Goal: Transaction & Acquisition: Purchase product/service

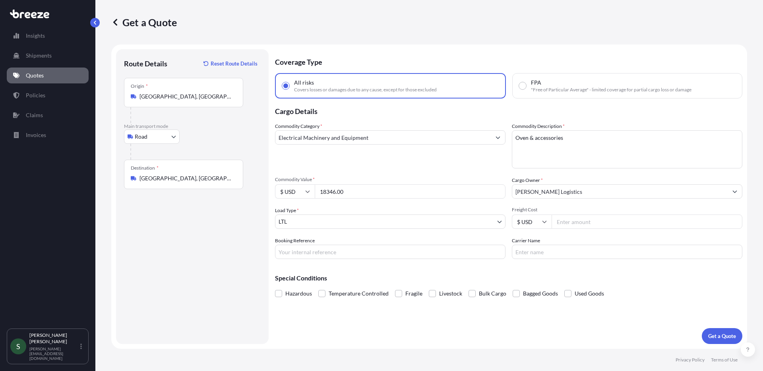
select select "Road"
select select "1"
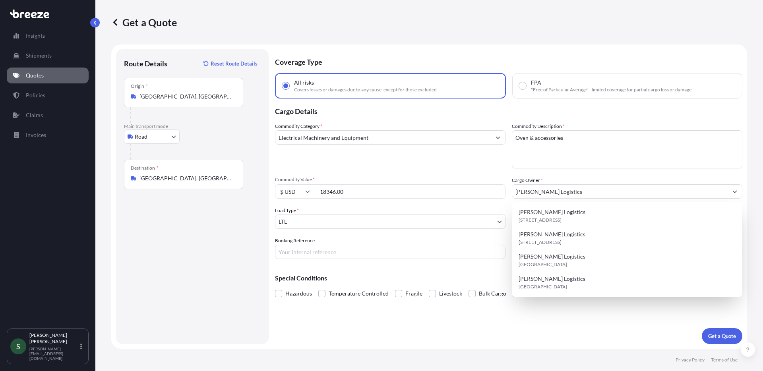
drag, startPoint x: 590, startPoint y: 338, endPoint x: 605, endPoint y: 345, distance: 16.4
click at [591, 340] on div "Coverage Type All risks Covers losses or damages due to any cause, except for t…" at bounding box center [509, 196] width 468 height 295
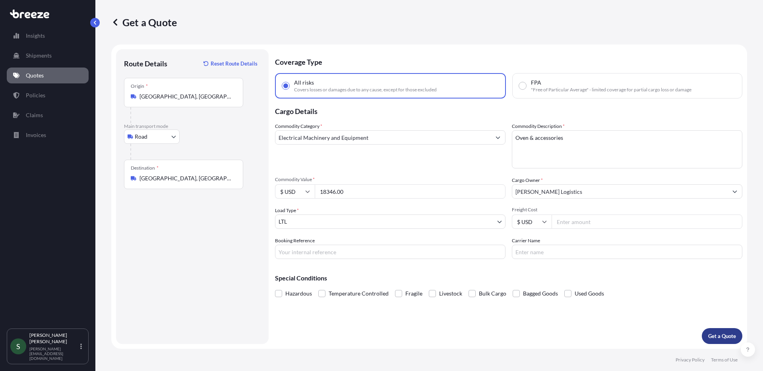
click at [725, 340] on p "Get a Quote" at bounding box center [723, 336] width 28 height 8
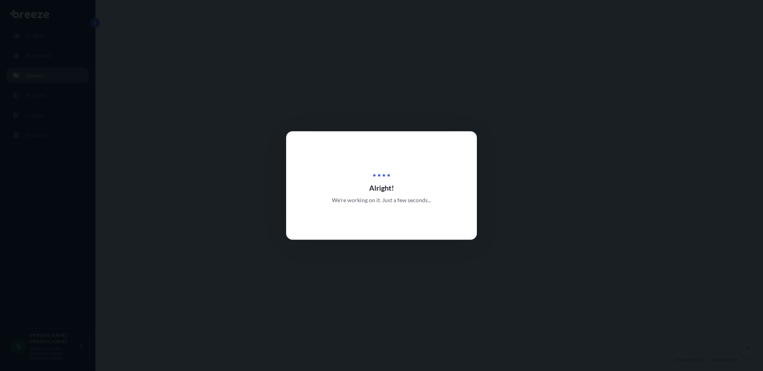
select select "Road"
select select "1"
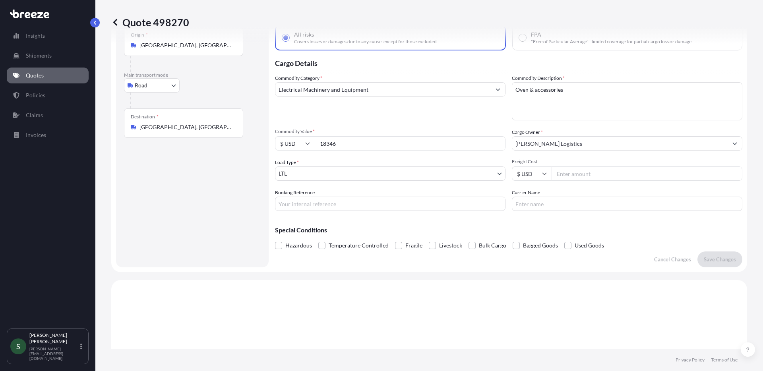
scroll to position [47, 0]
click at [403, 210] on input "Booking Reference" at bounding box center [390, 205] width 231 height 14
click at [581, 180] on input "Freight Cost" at bounding box center [647, 175] width 191 height 14
type input "107.53"
click at [598, 209] on input "Carrier Name" at bounding box center [627, 205] width 231 height 14
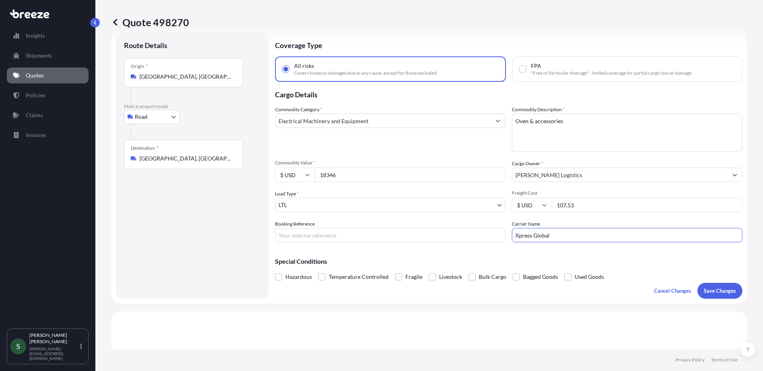
scroll to position [17, 0]
type input "Xpress Global"
click at [711, 293] on p "Save Changes" at bounding box center [720, 290] width 32 height 8
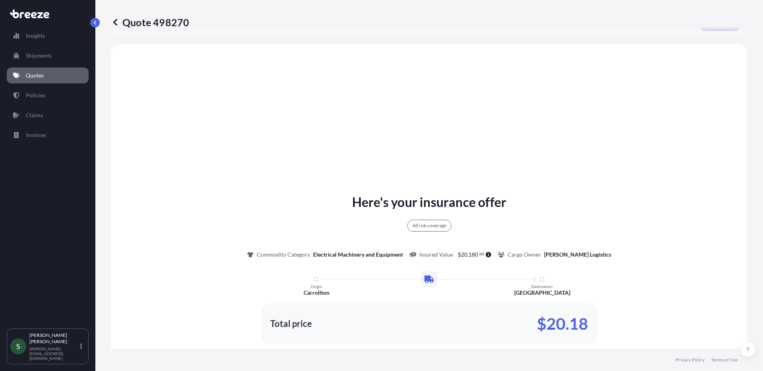
scroll to position [289, 0]
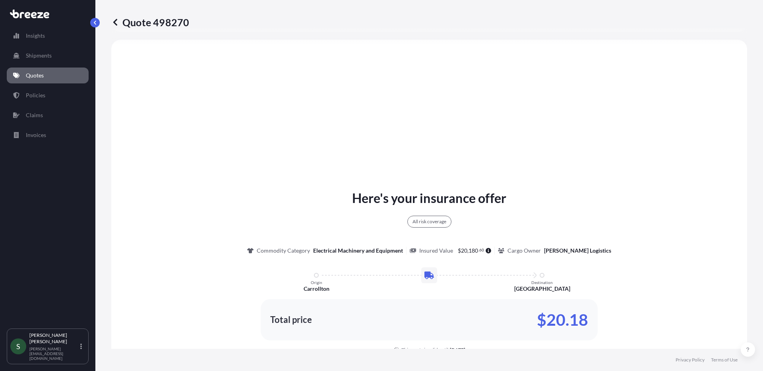
select select "Road"
select select "1"
click at [606, 212] on div "Here's your insurance offer All risk coverage Commodity Category Electrical Mac…" at bounding box center [429, 271] width 614 height 165
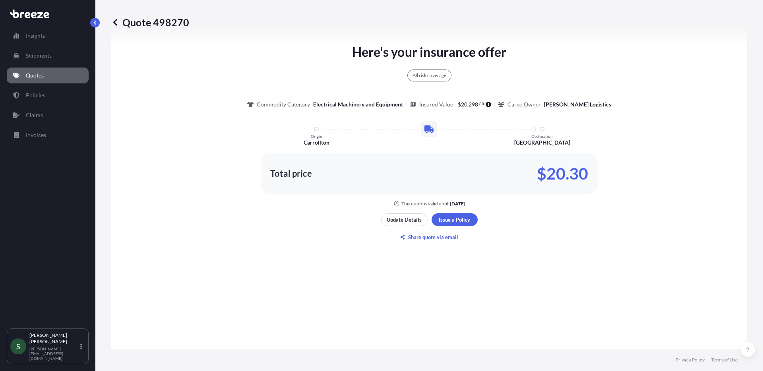
scroll to position [433, 0]
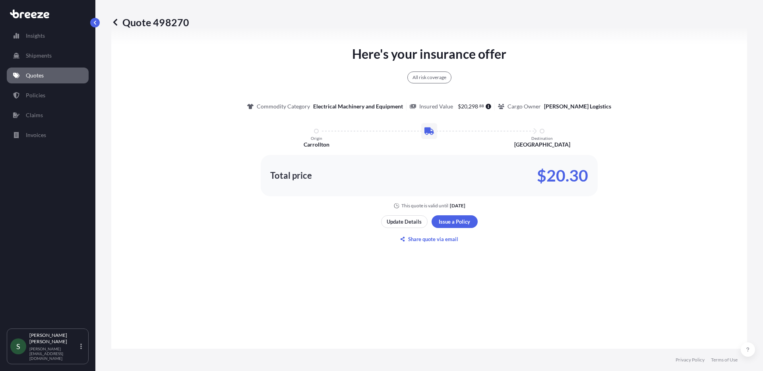
click at [667, 194] on div "Here's your insurance offer All risk coverage Commodity Category Electrical Mac…" at bounding box center [429, 127] width 614 height 165
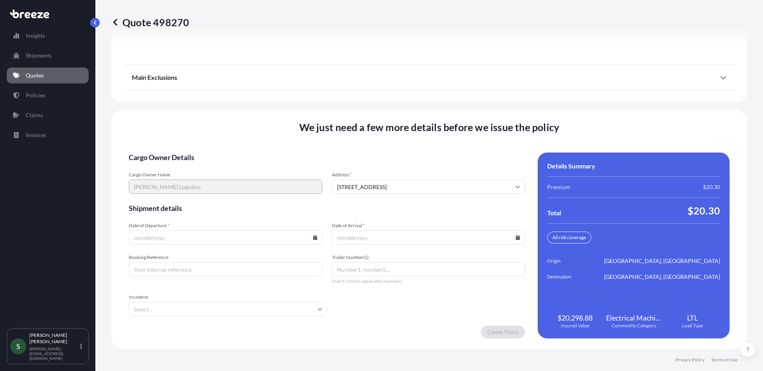
scroll to position [1009, 0]
click at [314, 240] on input "Date of Departure *" at bounding box center [226, 237] width 194 height 14
click at [315, 237] on icon at bounding box center [315, 237] width 4 height 5
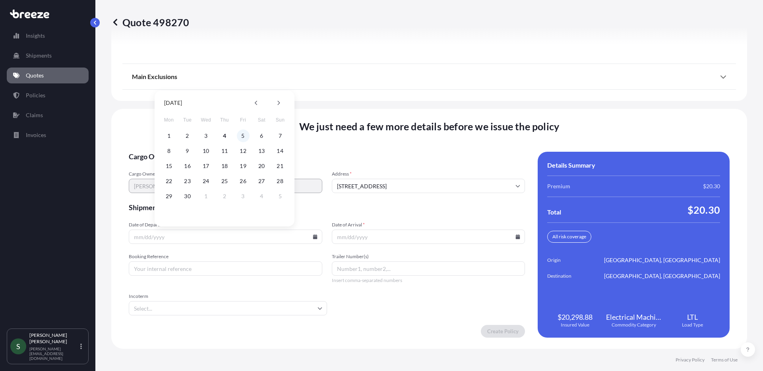
click at [245, 136] on button "5" at bounding box center [243, 136] width 13 height 13
type input "[DATE]"
click at [516, 237] on icon at bounding box center [518, 237] width 4 height 5
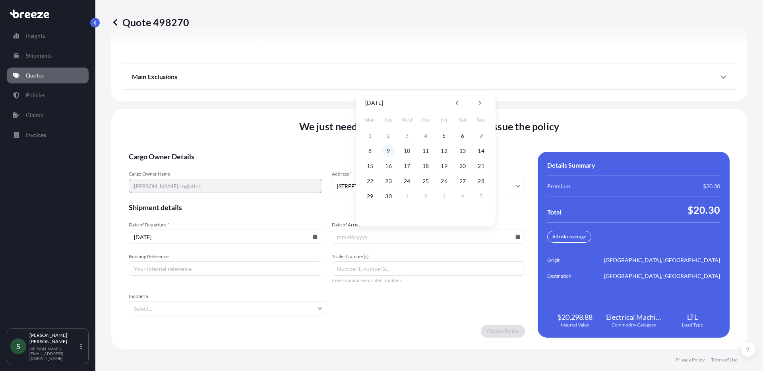
click at [388, 150] on button "9" at bounding box center [389, 151] width 13 height 13
type input "[DATE]"
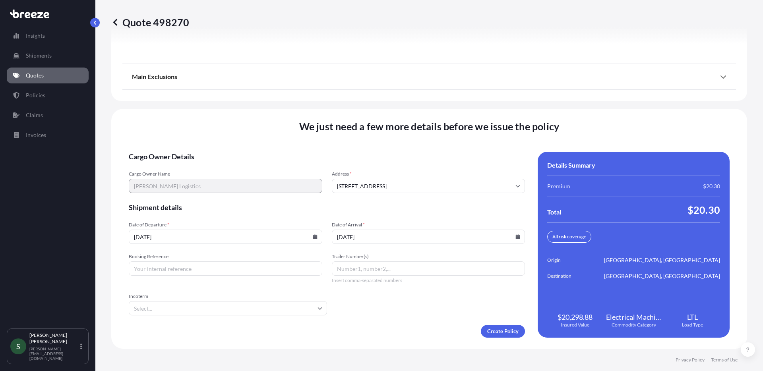
drag, startPoint x: 398, startPoint y: 305, endPoint x: 397, endPoint y: 297, distance: 8.0
click at [397, 306] on form "Cargo Owner Details Cargo Owner Name [PERSON_NAME] Logistics Address * [STREET_…" at bounding box center [327, 245] width 396 height 186
click at [238, 268] on input "Booking Reference" at bounding box center [226, 269] width 194 height 14
type input "16439762 - [GEOGRAPHIC_DATA]"
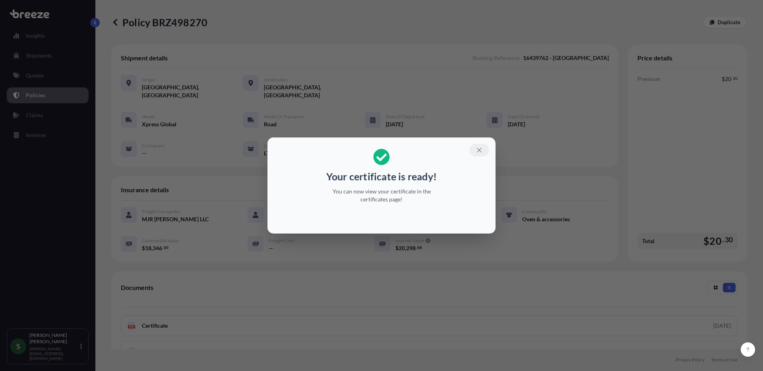
click at [478, 152] on icon "button" at bounding box center [479, 150] width 4 height 4
